Goal: Find specific page/section: Find specific page/section

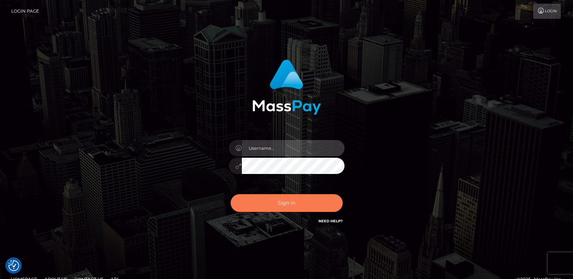
type input "ts2.es"
click at [288, 205] on button "Sign in" at bounding box center [287, 203] width 112 height 18
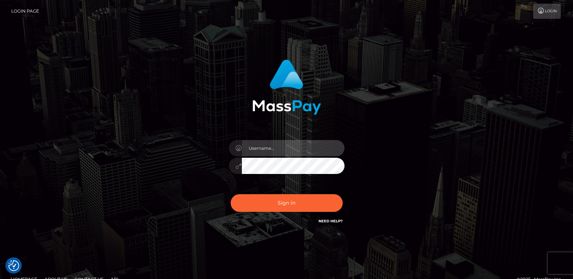
type input "ts2.es"
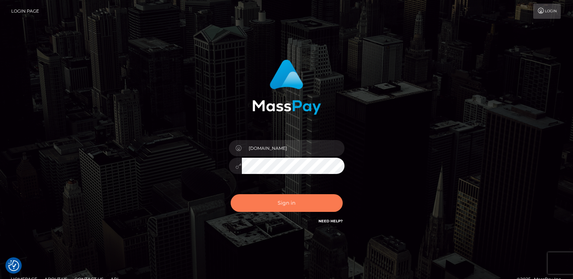
click at [288, 205] on button "Sign in" at bounding box center [287, 203] width 112 height 18
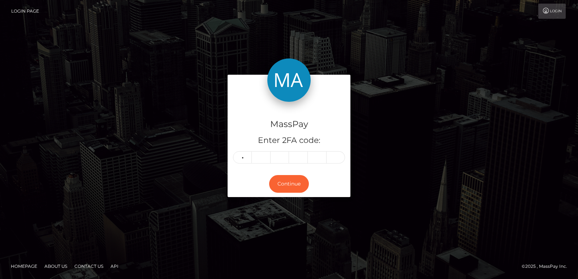
type input "2"
type input "1"
type input "9"
type input "8"
type input "2"
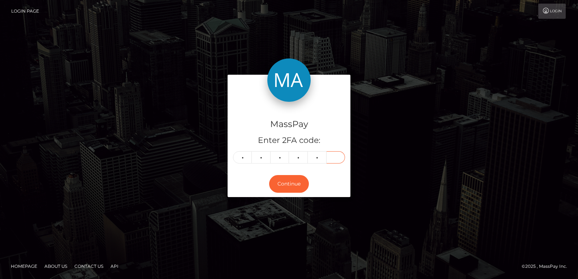
type input "3"
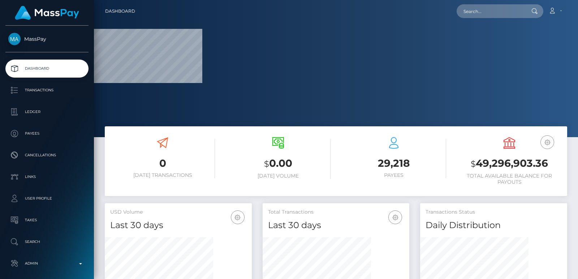
scroll to position [128, 147]
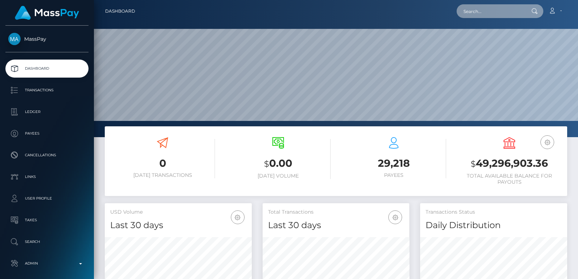
click at [464, 15] on input "text" at bounding box center [491, 11] width 68 height 14
paste input "[EMAIL_ADDRESS][DOMAIN_NAME]"
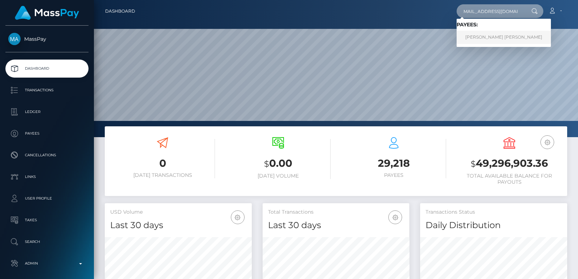
type input "[EMAIL_ADDRESS][DOMAIN_NAME]"
click at [480, 34] on link "Malik DSean Hayes Hawkins" at bounding box center [504, 37] width 94 height 13
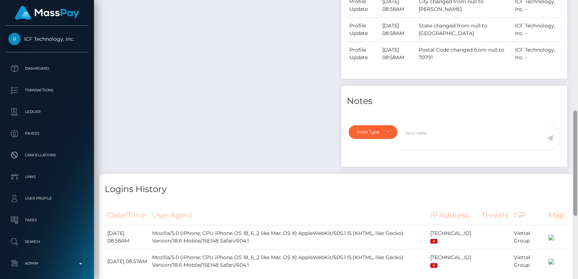
scroll to position [13, 0]
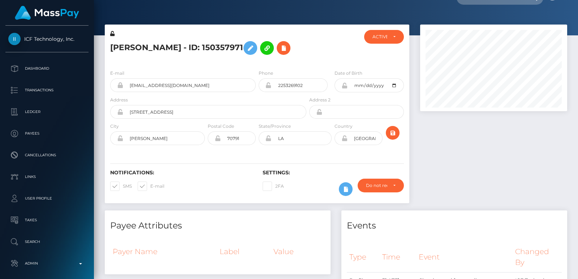
click at [577, 13] on div at bounding box center [575, 57] width 4 height 105
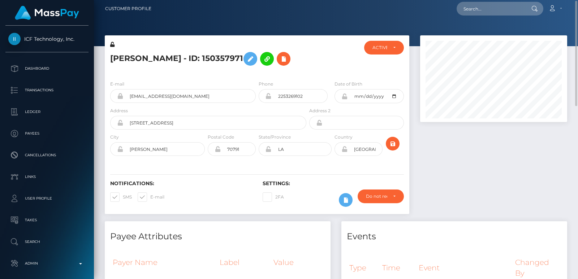
scroll to position [0, 0]
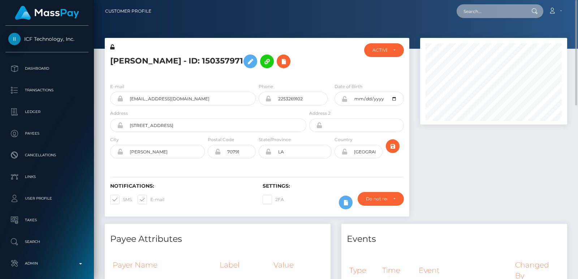
click at [471, 9] on input "text" at bounding box center [491, 11] width 68 height 14
paste input "[EMAIL_ADDRESS][DOMAIN_NAME]"
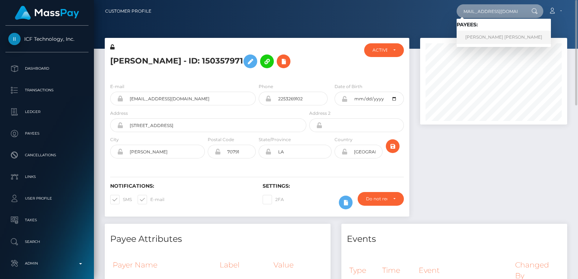
type input "[EMAIL_ADDRESS][DOMAIN_NAME]"
click at [481, 39] on link "Malik DSean Hayes Hawkins" at bounding box center [504, 37] width 94 height 13
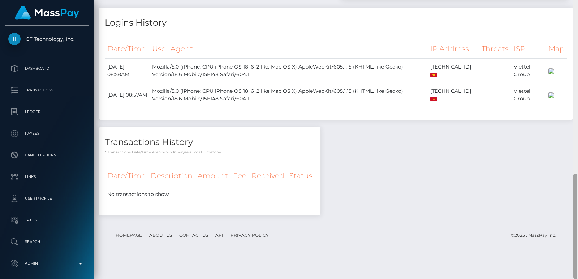
scroll to position [180, 0]
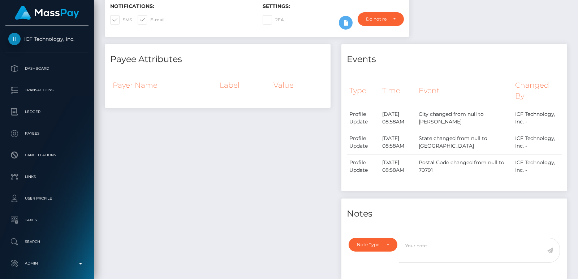
click at [578, 29] on div at bounding box center [575, 139] width 5 height 279
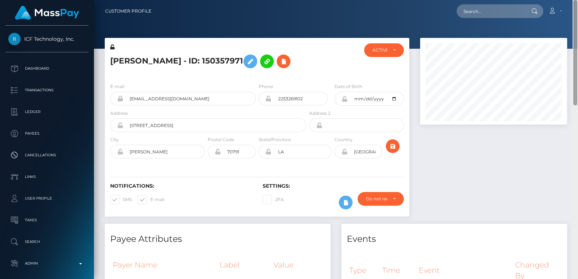
scroll to position [279, 0]
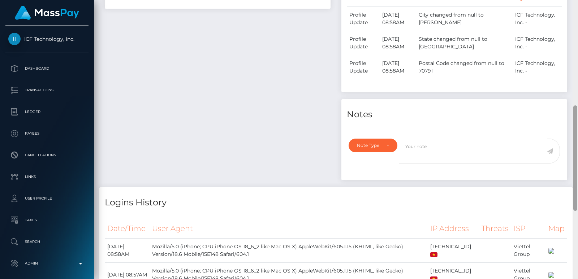
click at [578, 29] on div at bounding box center [575, 139] width 5 height 279
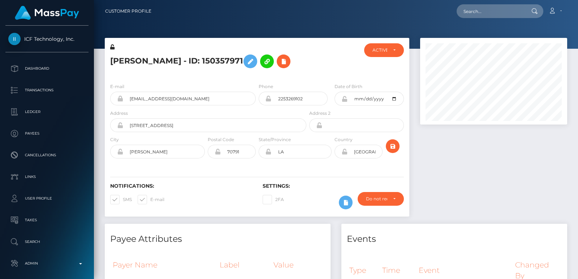
click at [575, 22] on div "Customer Profile Loading... Loading..." at bounding box center [336, 139] width 484 height 279
click at [575, 22] on nav "Customer Profile Loading... Loading... Account" at bounding box center [336, 11] width 484 height 22
click at [129, 51] on div "[PERSON_NAME] - ID: 150357971" at bounding box center [206, 60] width 203 height 34
click at [121, 55] on h5 "[PERSON_NAME] - ID: 150357971" at bounding box center [206, 61] width 192 height 21
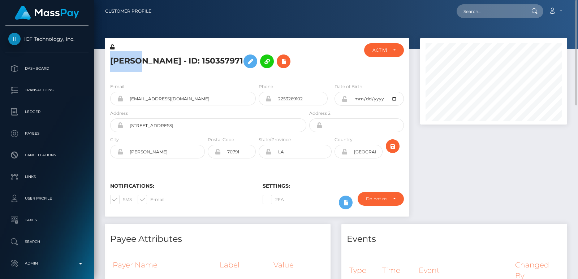
click at [121, 55] on h5 "[PERSON_NAME] - ID: 150357971" at bounding box center [206, 61] width 192 height 21
copy h5 "[PERSON_NAME]"
